Goal: Task Accomplishment & Management: Use online tool/utility

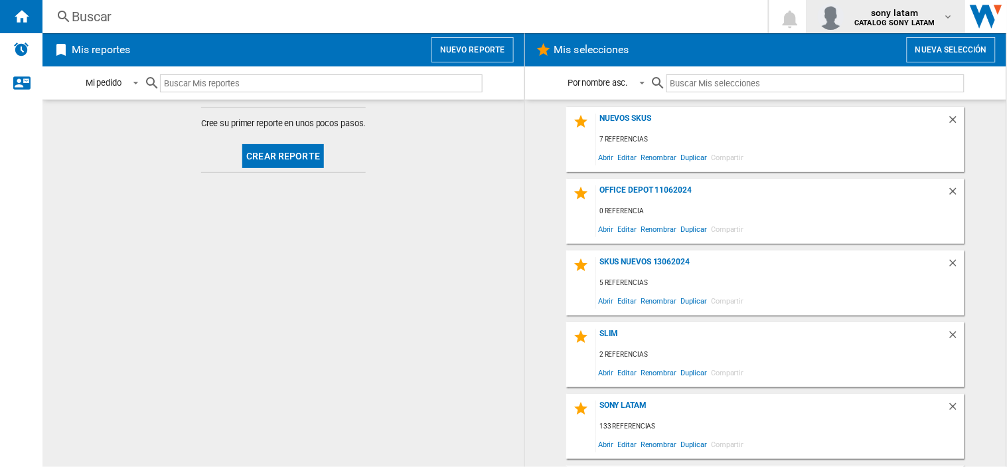
click at [875, 12] on span "sony latam" at bounding box center [895, 12] width 81 height 13
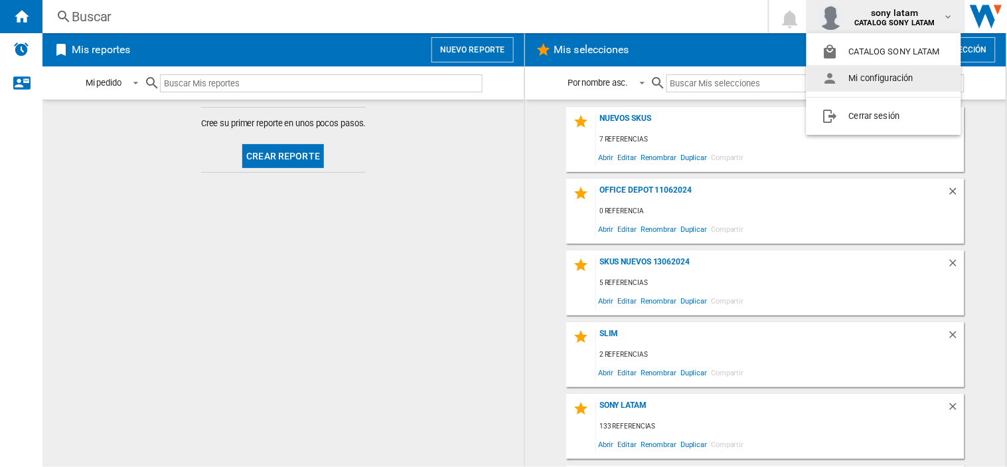
click at [473, 55] on md-backdrop at bounding box center [503, 233] width 1007 height 467
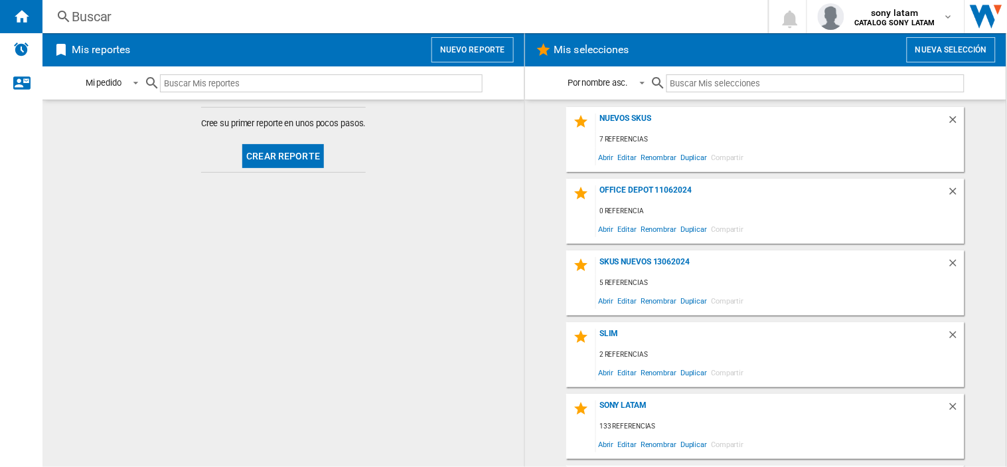
click at [476, 52] on button "Nuevo reporte" at bounding box center [472, 49] width 82 height 25
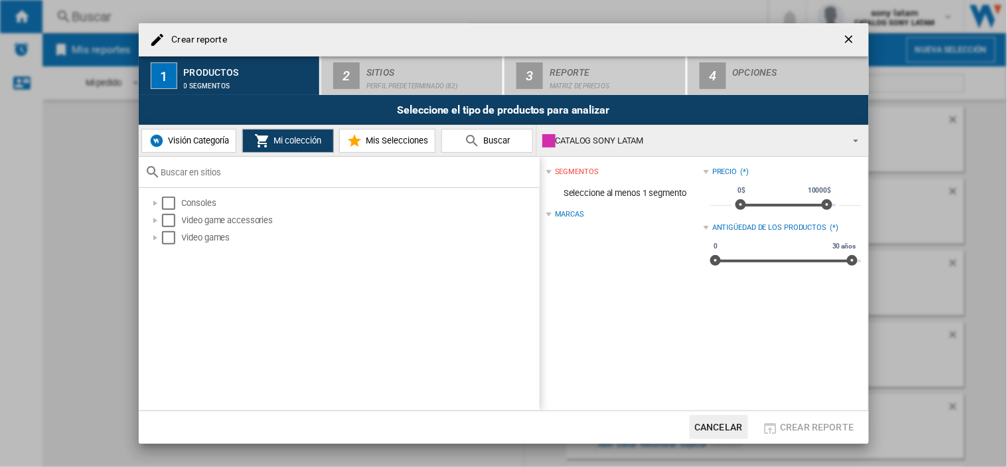
click at [184, 146] on button "Visión Categoría" at bounding box center [188, 141] width 95 height 24
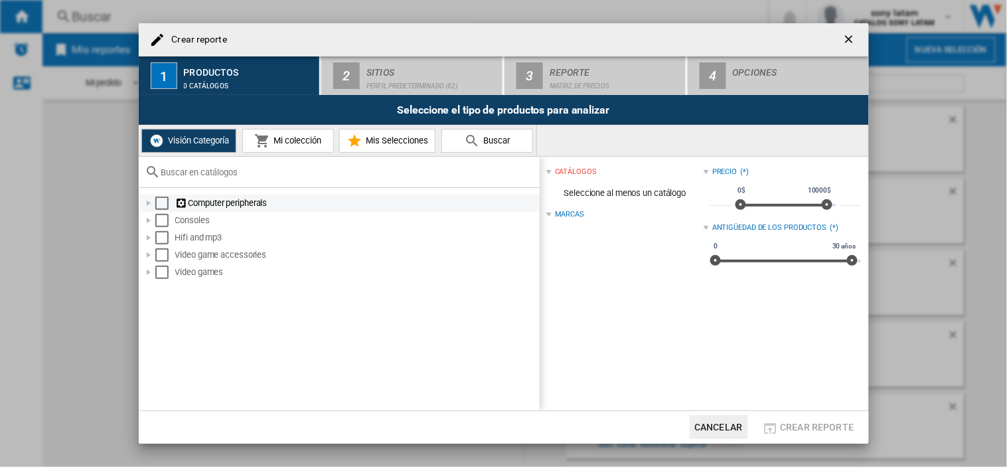
click at [159, 208] on div "Select" at bounding box center [161, 202] width 13 height 13
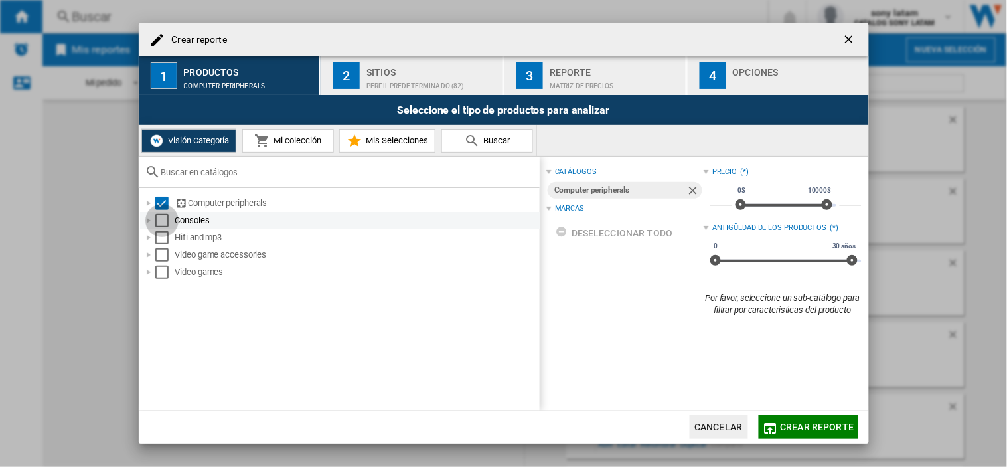
click at [163, 219] on div "Select" at bounding box center [161, 220] width 13 height 13
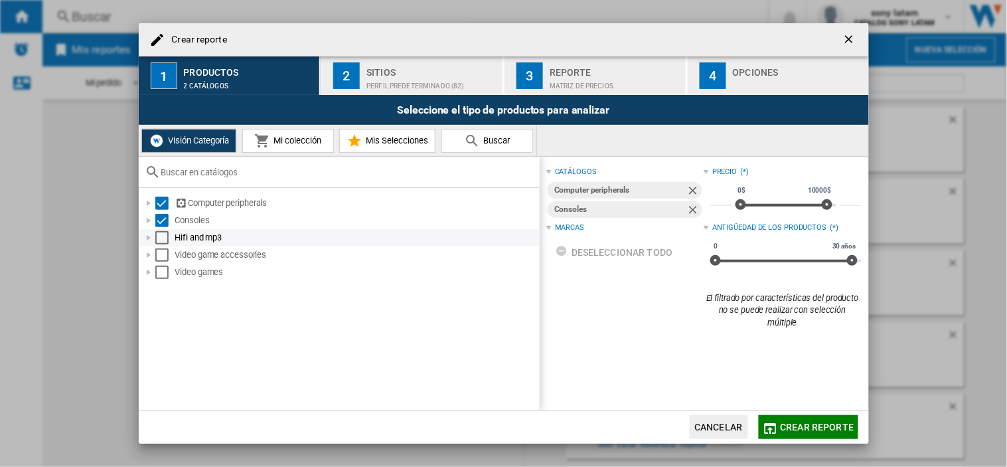
click at [163, 239] on div "Select" at bounding box center [161, 237] width 13 height 13
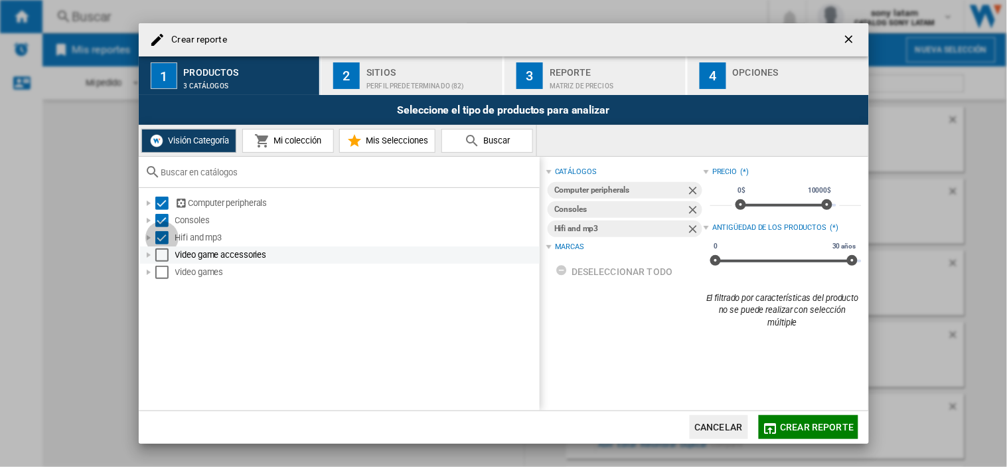
click at [157, 254] on div "Select" at bounding box center [161, 254] width 13 height 13
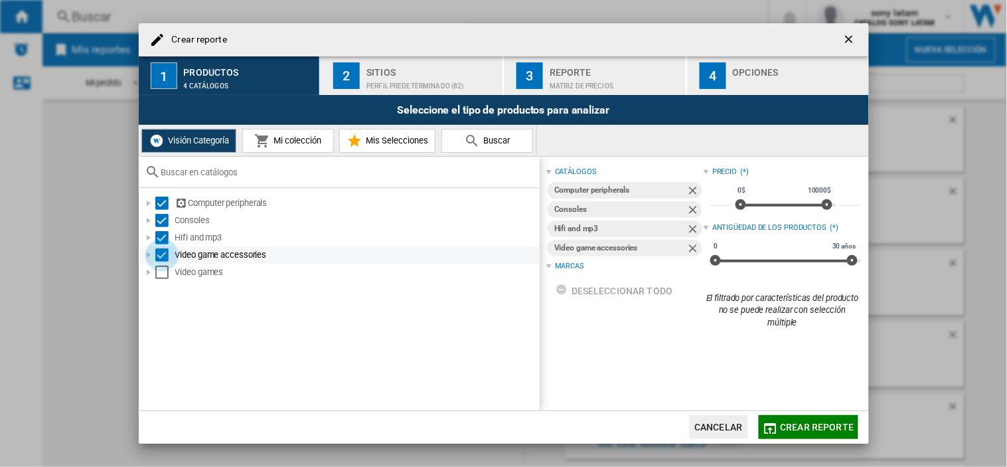
click at [164, 262] on div "Video game accessories" at bounding box center [340, 254] width 400 height 17
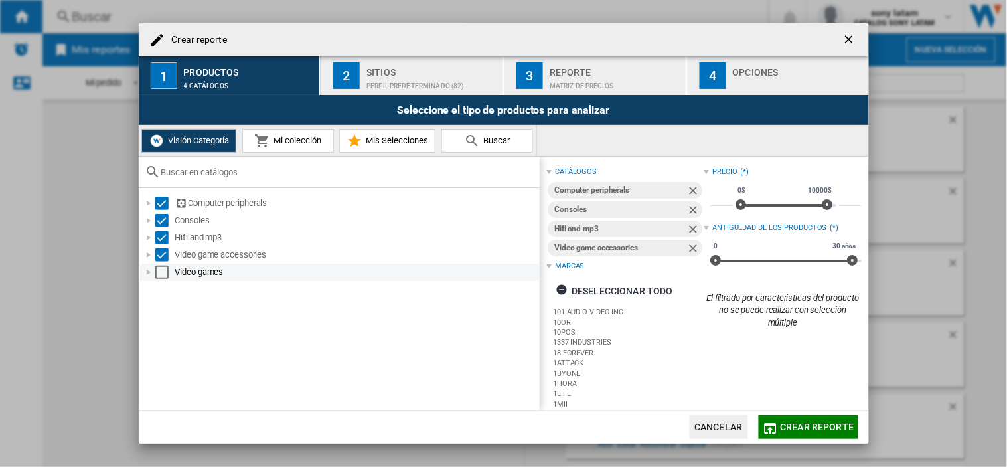
click at [153, 274] on div at bounding box center [148, 272] width 13 height 13
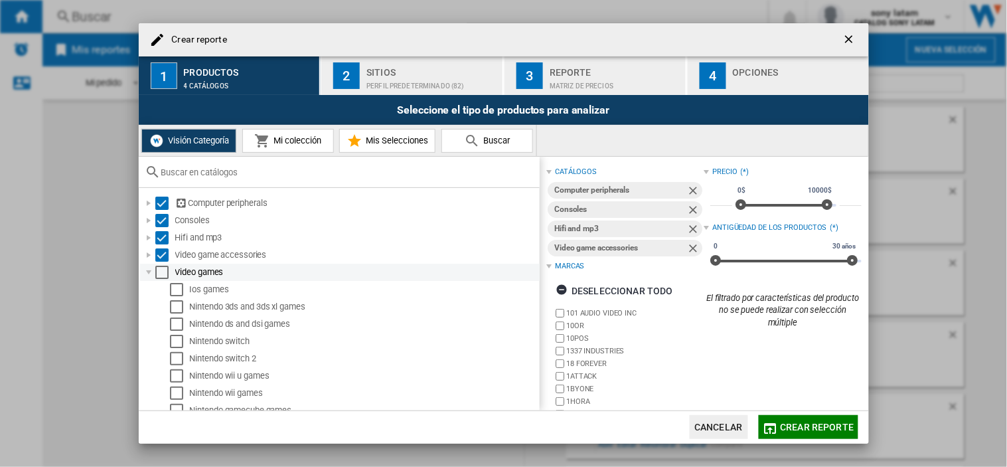
click at [161, 276] on div "Select" at bounding box center [161, 272] width 13 height 13
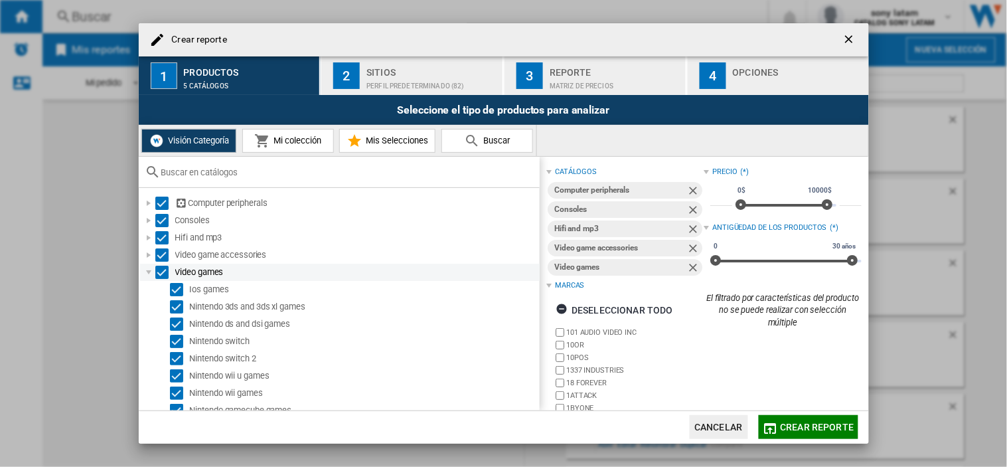
click at [145, 275] on div at bounding box center [148, 272] width 13 height 13
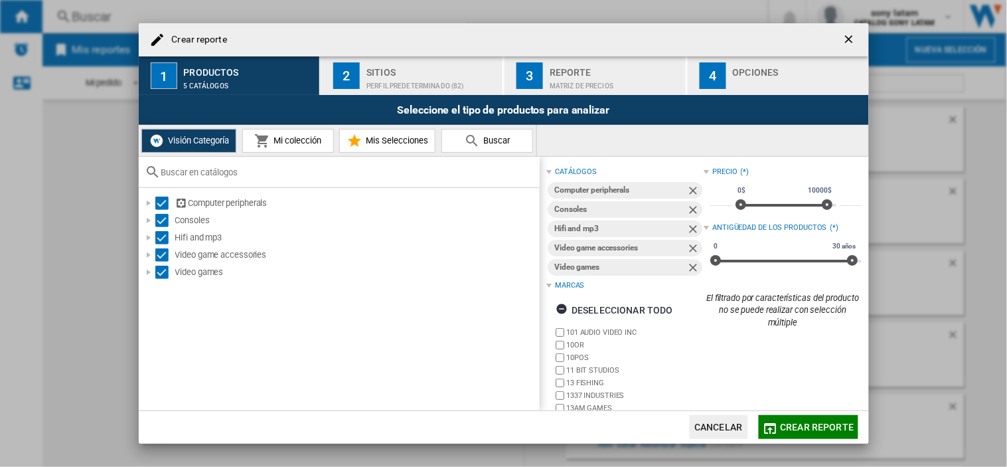
click at [390, 78] on div "Perfil predeterminado (82)" at bounding box center [431, 83] width 131 height 14
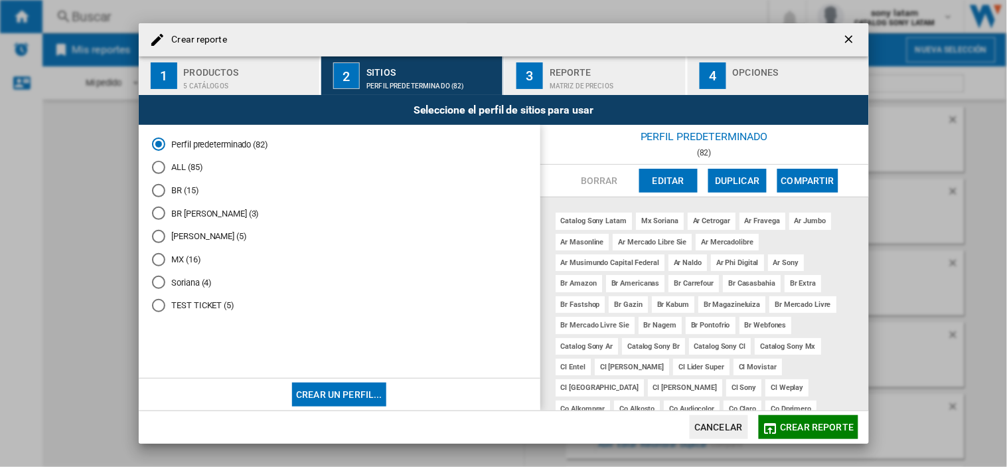
click at [157, 195] on div "BR (15)" at bounding box center [158, 190] width 13 height 13
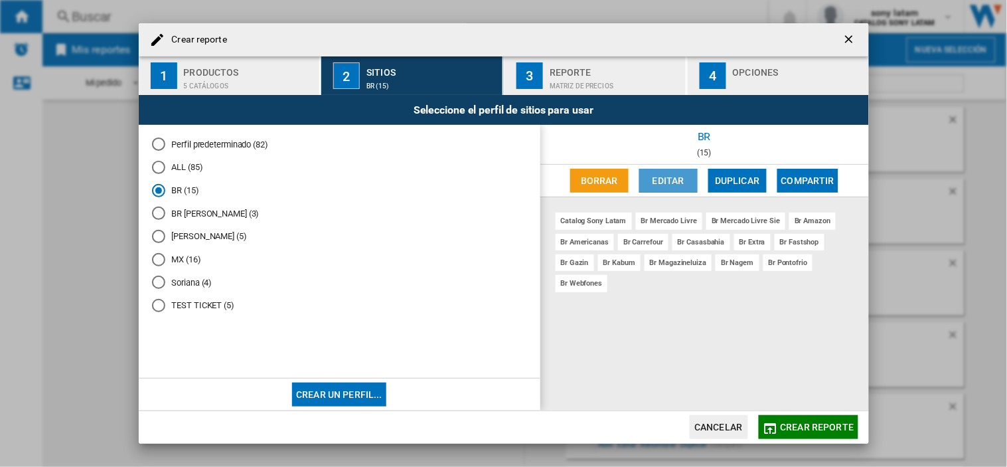
click at [672, 185] on button "Editar" at bounding box center [668, 181] width 58 height 24
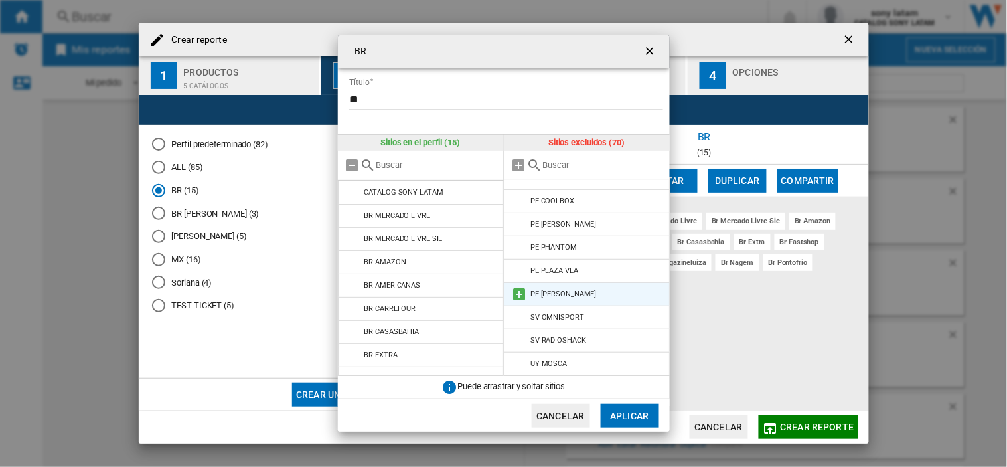
scroll to position [1443, 0]
click at [558, 168] on input "text" at bounding box center [602, 165] width 121 height 10
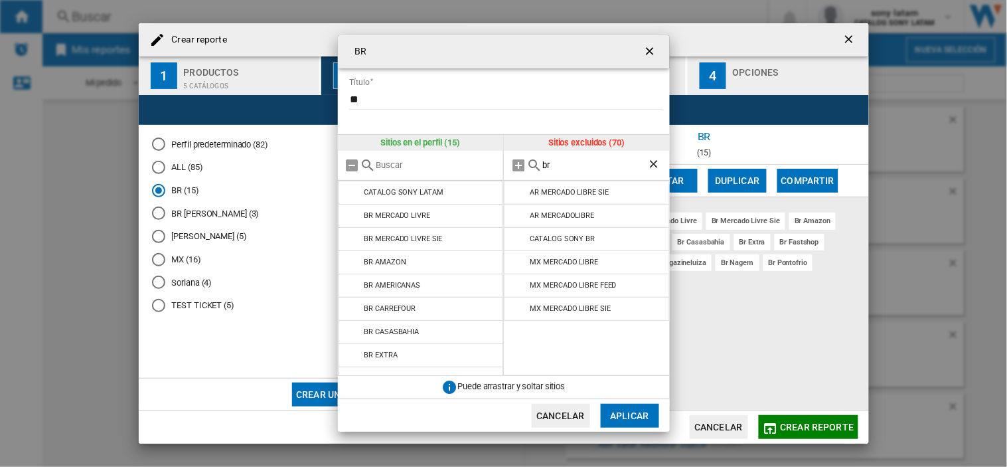
scroll to position [0, 0]
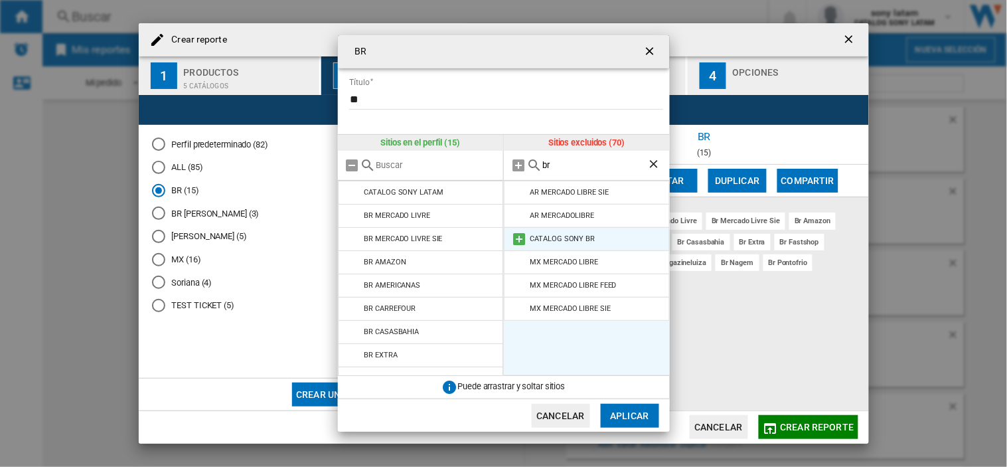
type input "br"
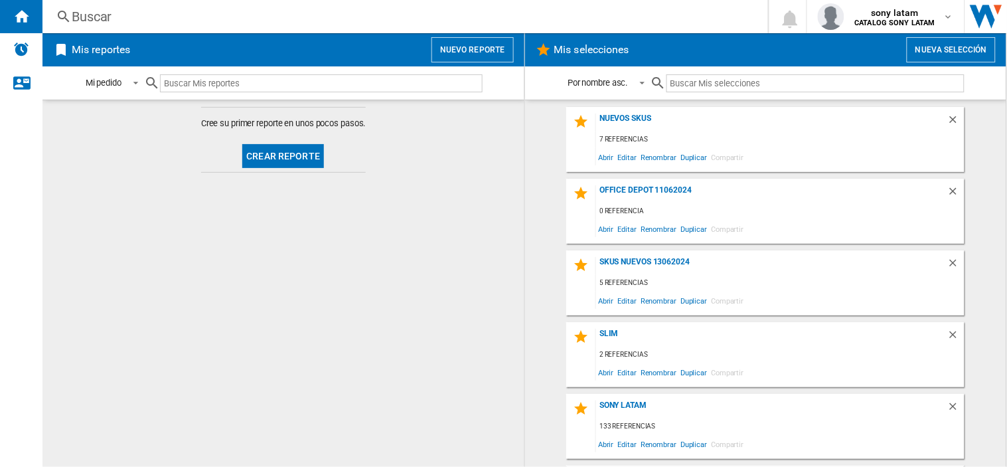
click at [482, 46] on button "Nuevo reporte" at bounding box center [472, 49] width 82 height 25
click at [499, 56] on button "Nuevo reporte" at bounding box center [472, 49] width 82 height 25
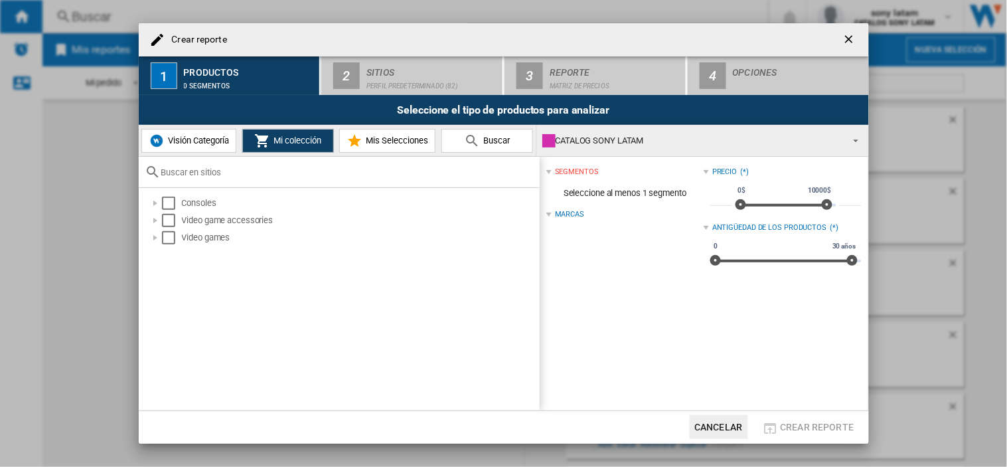
click at [194, 134] on button "Visión Categoría" at bounding box center [188, 141] width 95 height 24
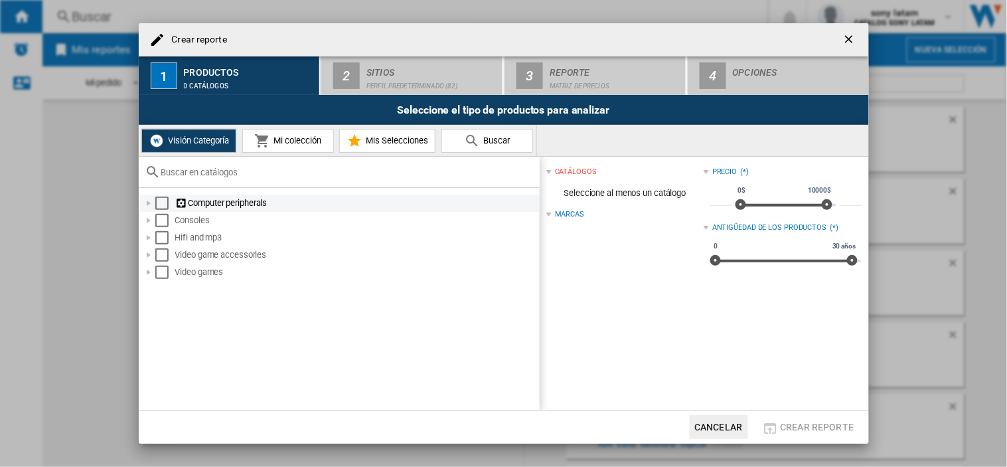
click at [158, 206] on div "Select" at bounding box center [161, 202] width 13 height 13
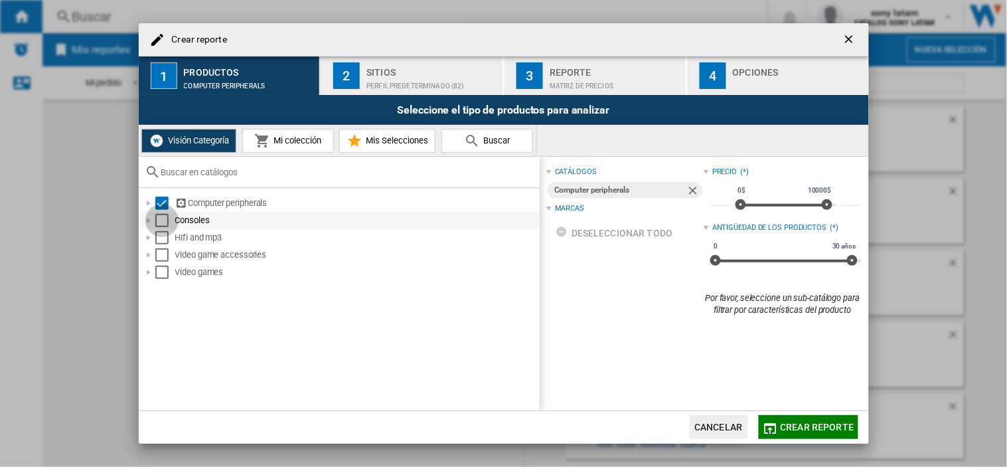
click at [167, 224] on div "Select" at bounding box center [161, 220] width 13 height 13
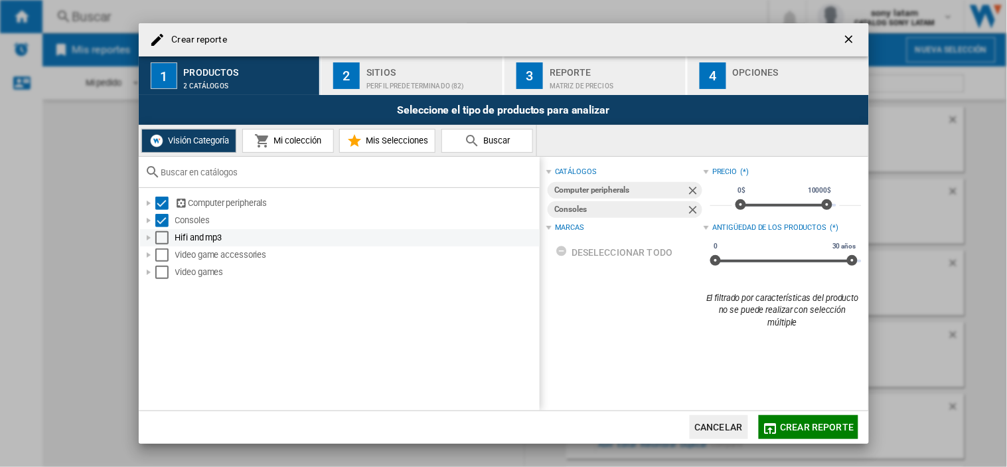
click at [166, 242] on div "Select" at bounding box center [161, 237] width 13 height 13
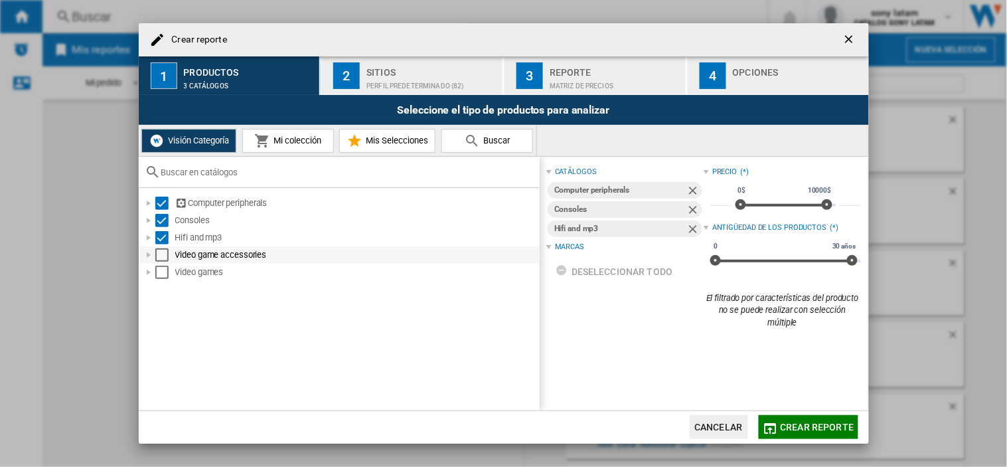
click at [159, 262] on div "Video game accessories" at bounding box center [340, 254] width 400 height 17
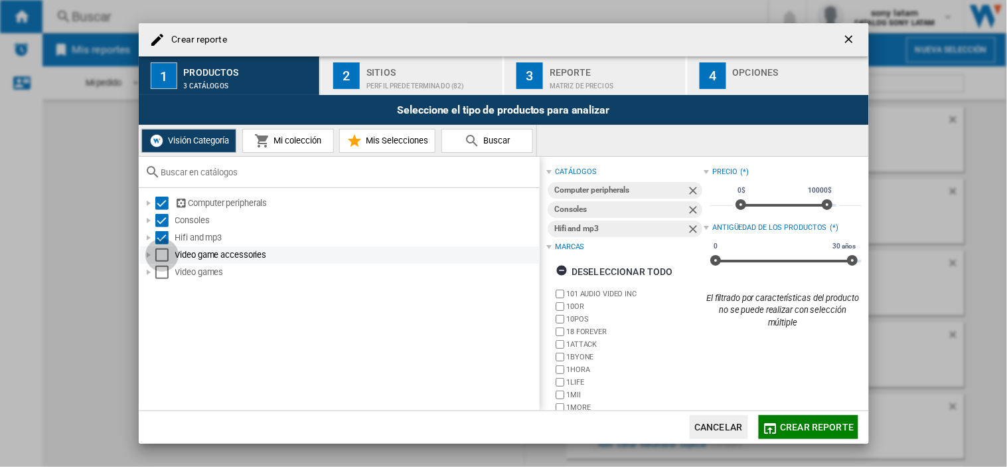
click at [159, 257] on div "Select" at bounding box center [161, 254] width 13 height 13
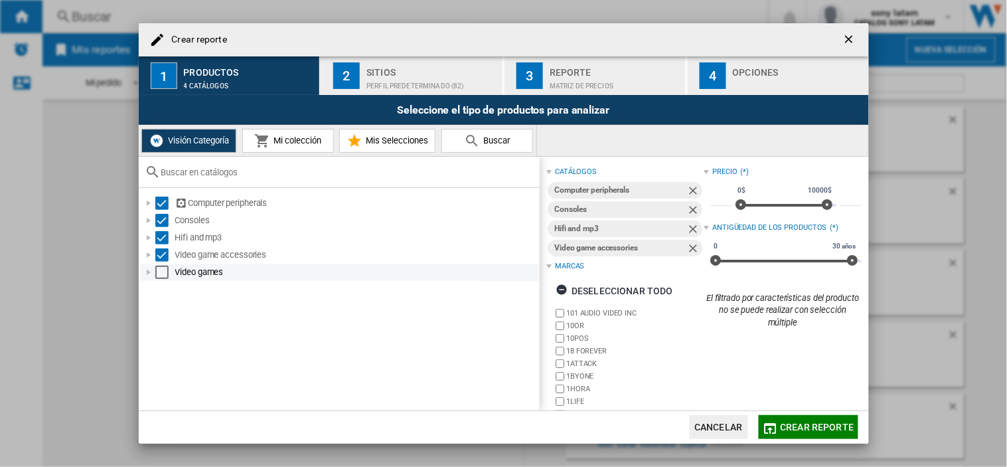
click at [158, 264] on div "Video games" at bounding box center [340, 272] width 400 height 17
click at [155, 266] on div "Select" at bounding box center [161, 272] width 13 height 13
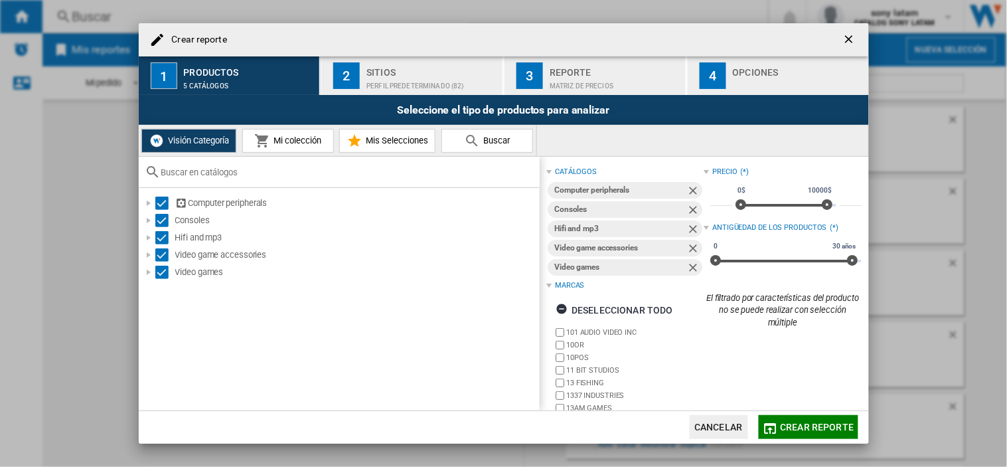
click at [393, 74] on div "Sitios" at bounding box center [431, 69] width 131 height 14
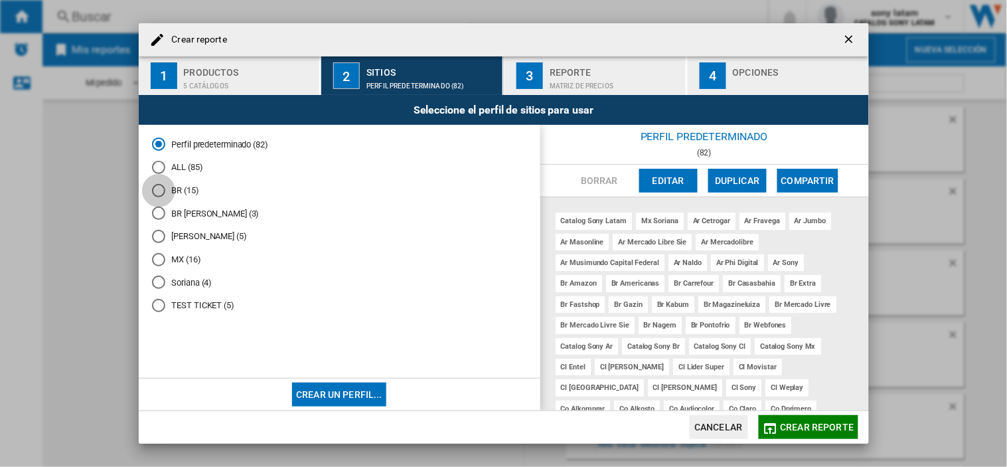
click at [154, 194] on div "BR (15)" at bounding box center [158, 190] width 13 height 13
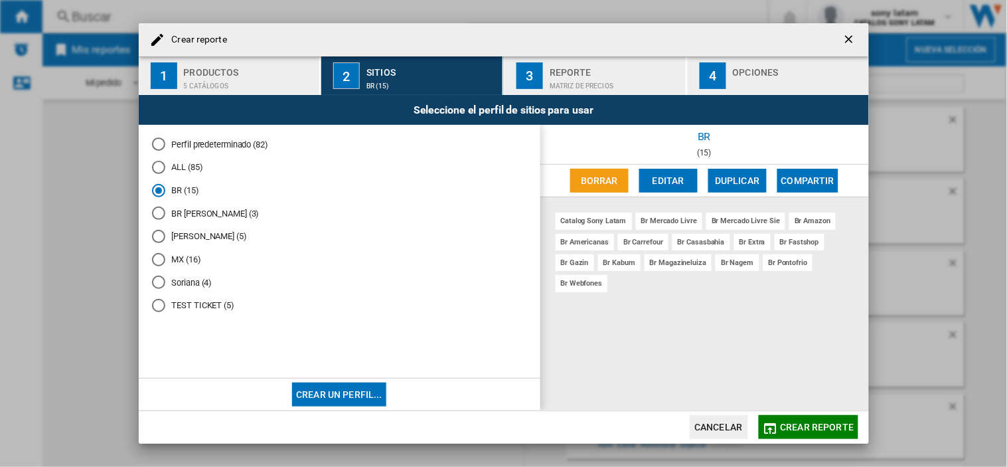
click at [666, 182] on button "Editar" at bounding box center [668, 181] width 58 height 24
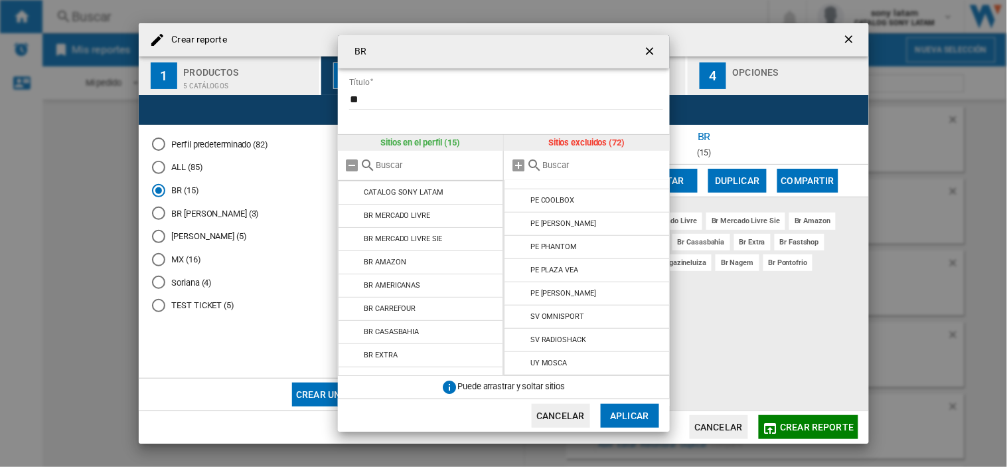
scroll to position [1489, 0]
click at [605, 169] on input "text" at bounding box center [602, 165] width 121 height 10
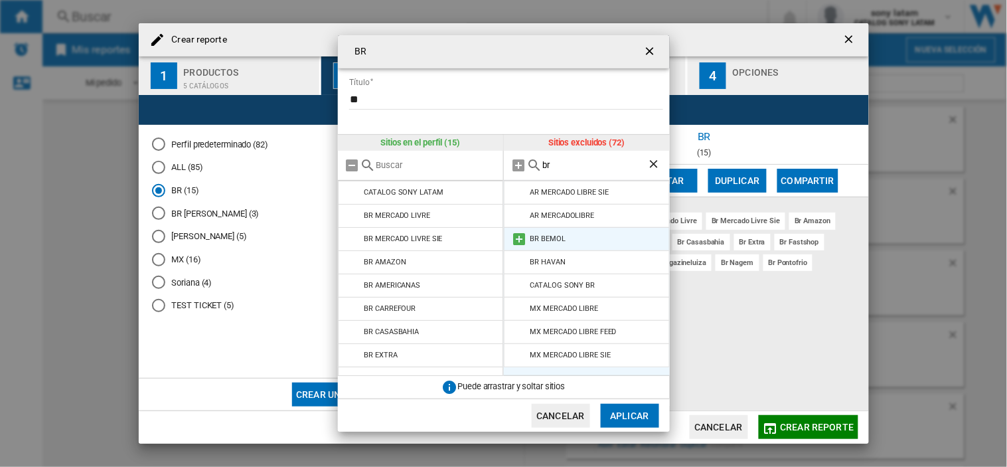
type input "br"
click at [516, 242] on md-icon at bounding box center [519, 239] width 16 height 16
click at [516, 234] on md-icon at bounding box center [519, 239] width 16 height 16
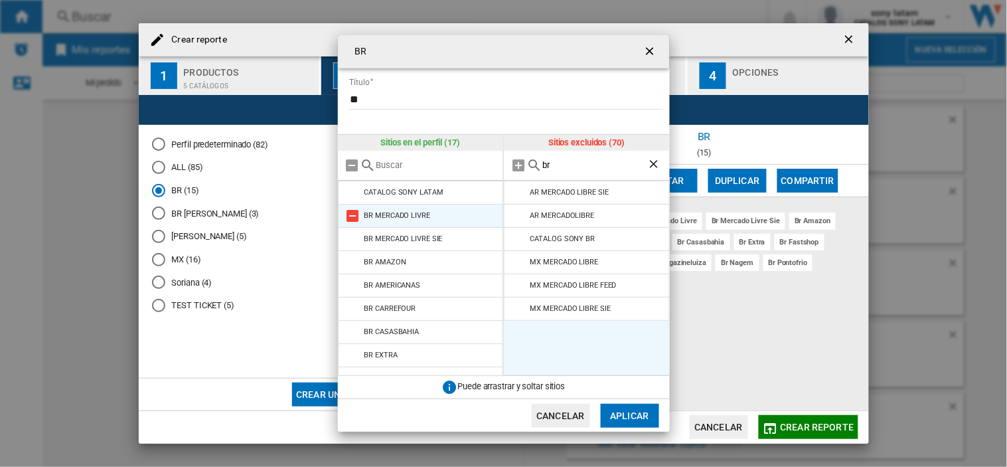
click at [350, 211] on md-icon at bounding box center [353, 216] width 16 height 16
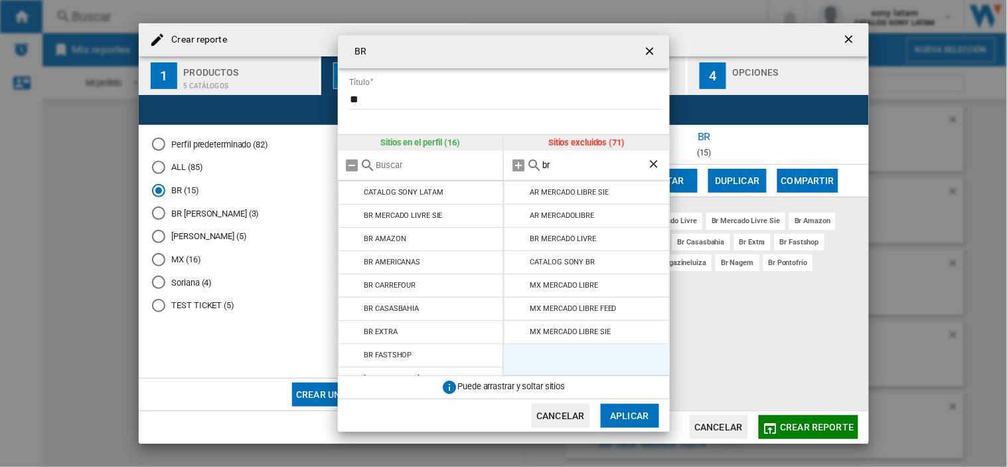
click at [350, 211] on md-icon at bounding box center [353, 216] width 16 height 16
click at [350, 231] on md-icon at bounding box center [353, 239] width 16 height 16
click at [350, 211] on md-icon at bounding box center [353, 216] width 16 height 16
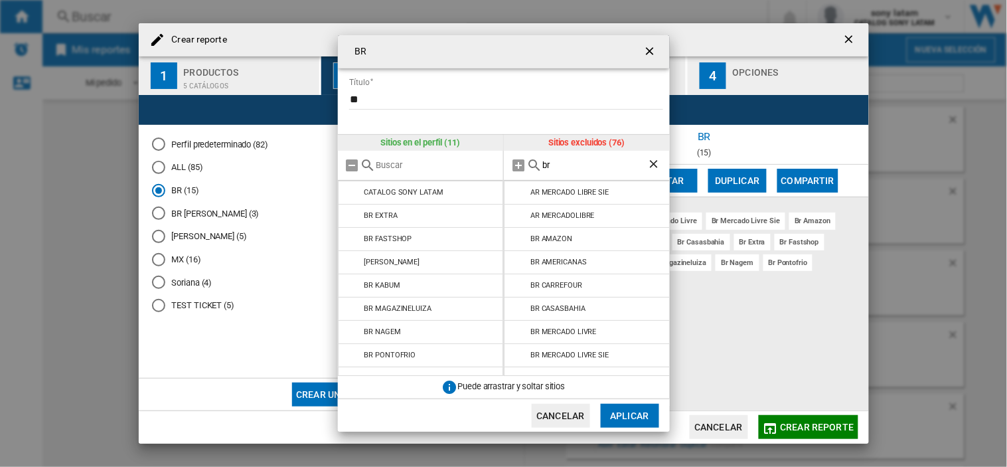
click at [350, 211] on md-icon at bounding box center [353, 216] width 16 height 16
click at [350, 231] on md-icon at bounding box center [353, 239] width 16 height 16
click at [350, 211] on md-icon at bounding box center [353, 216] width 16 height 16
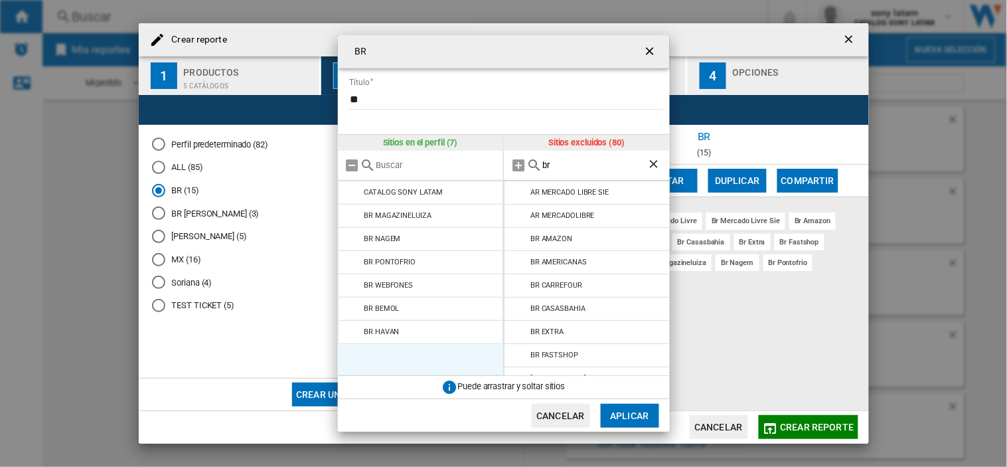
click at [350, 211] on md-icon at bounding box center [353, 216] width 16 height 16
click at [350, 231] on md-icon at bounding box center [353, 239] width 16 height 16
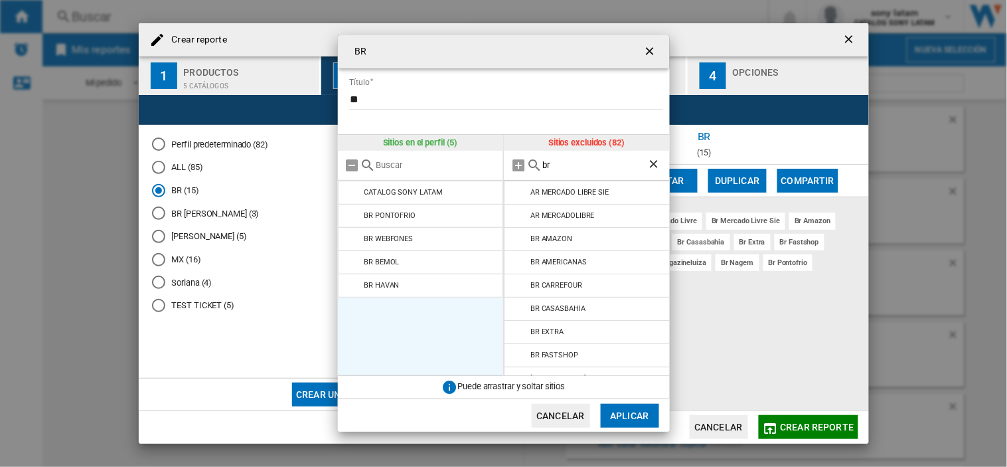
click at [350, 211] on md-icon at bounding box center [353, 216] width 16 height 16
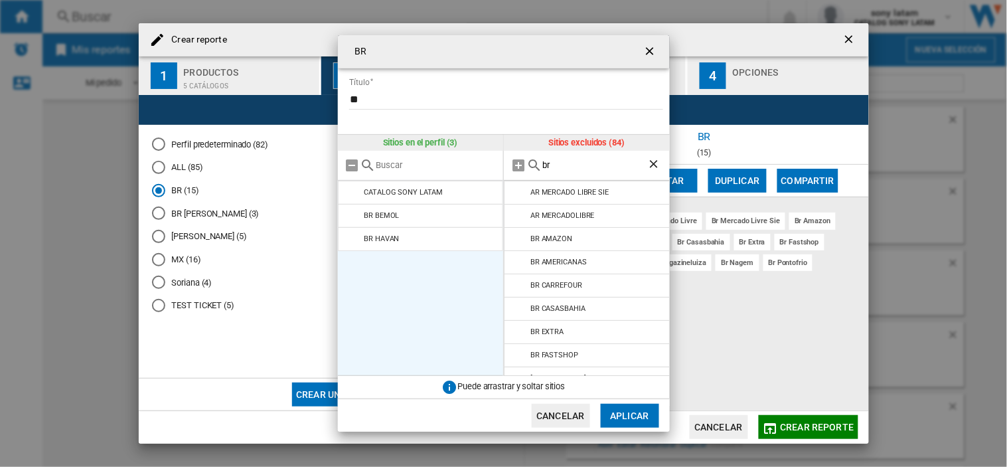
click at [635, 406] on button "Aplicar" at bounding box center [630, 416] width 58 height 24
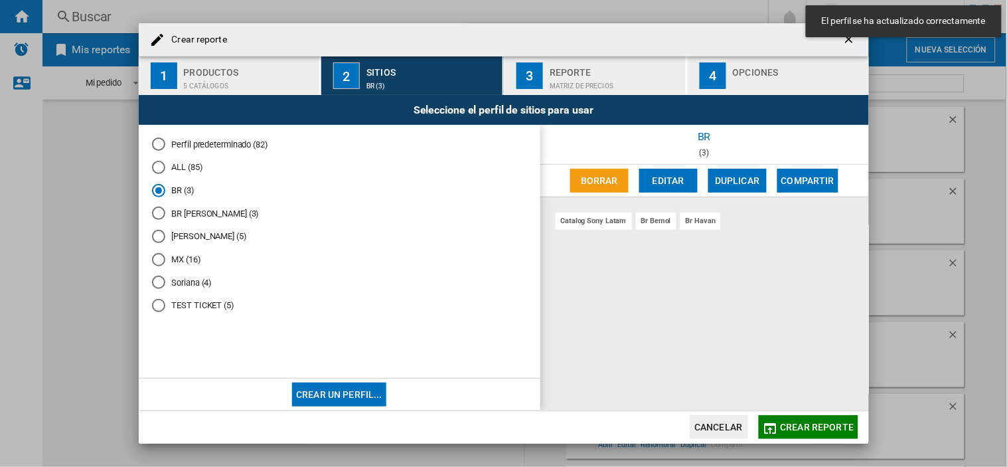
click at [804, 430] on span "Crear reporte" at bounding box center [818, 427] width 74 height 11
